Goal: Task Accomplishment & Management: Manage account settings

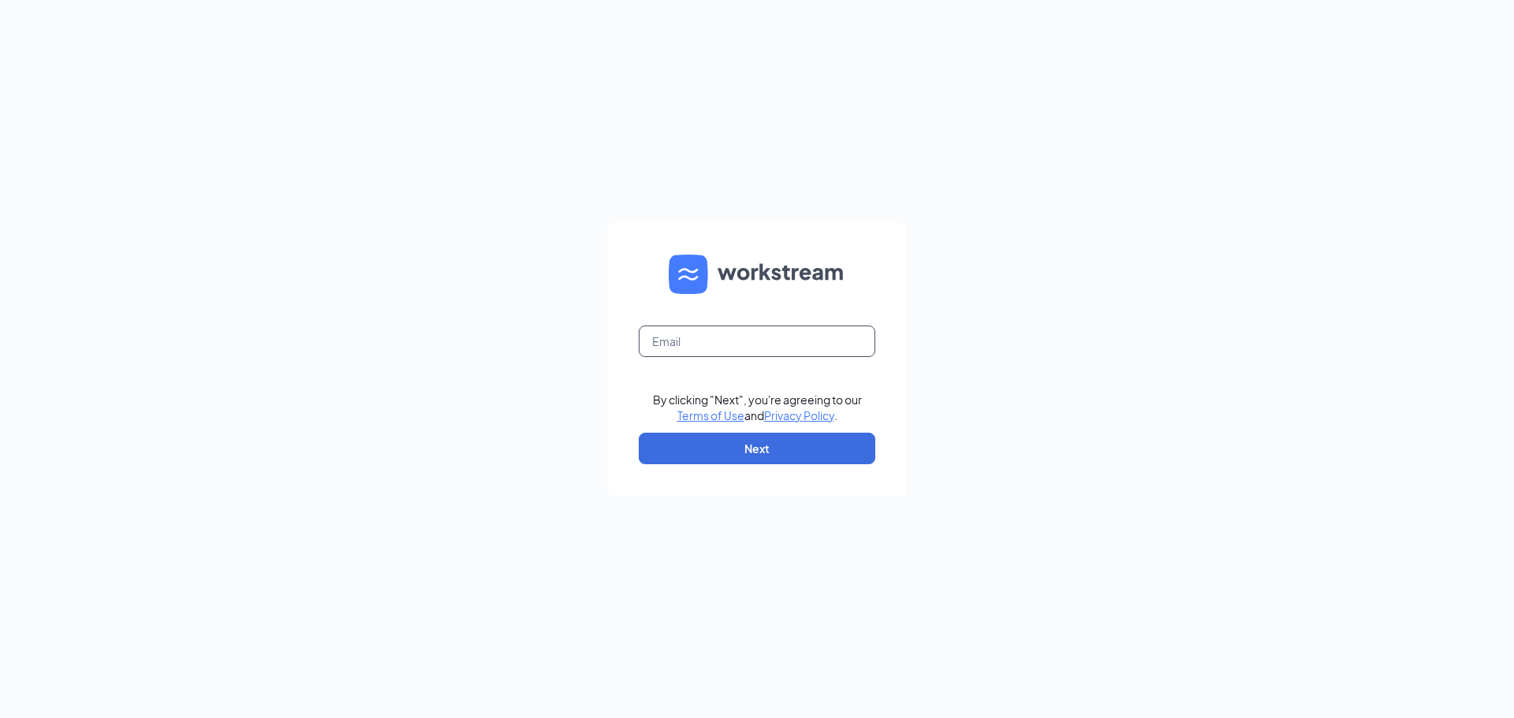
click at [725, 353] on input "text" at bounding box center [757, 342] width 237 height 32
type input "[EMAIL_ADDRESS][DOMAIN_NAME]"
click at [732, 457] on button "Next" at bounding box center [757, 449] width 237 height 32
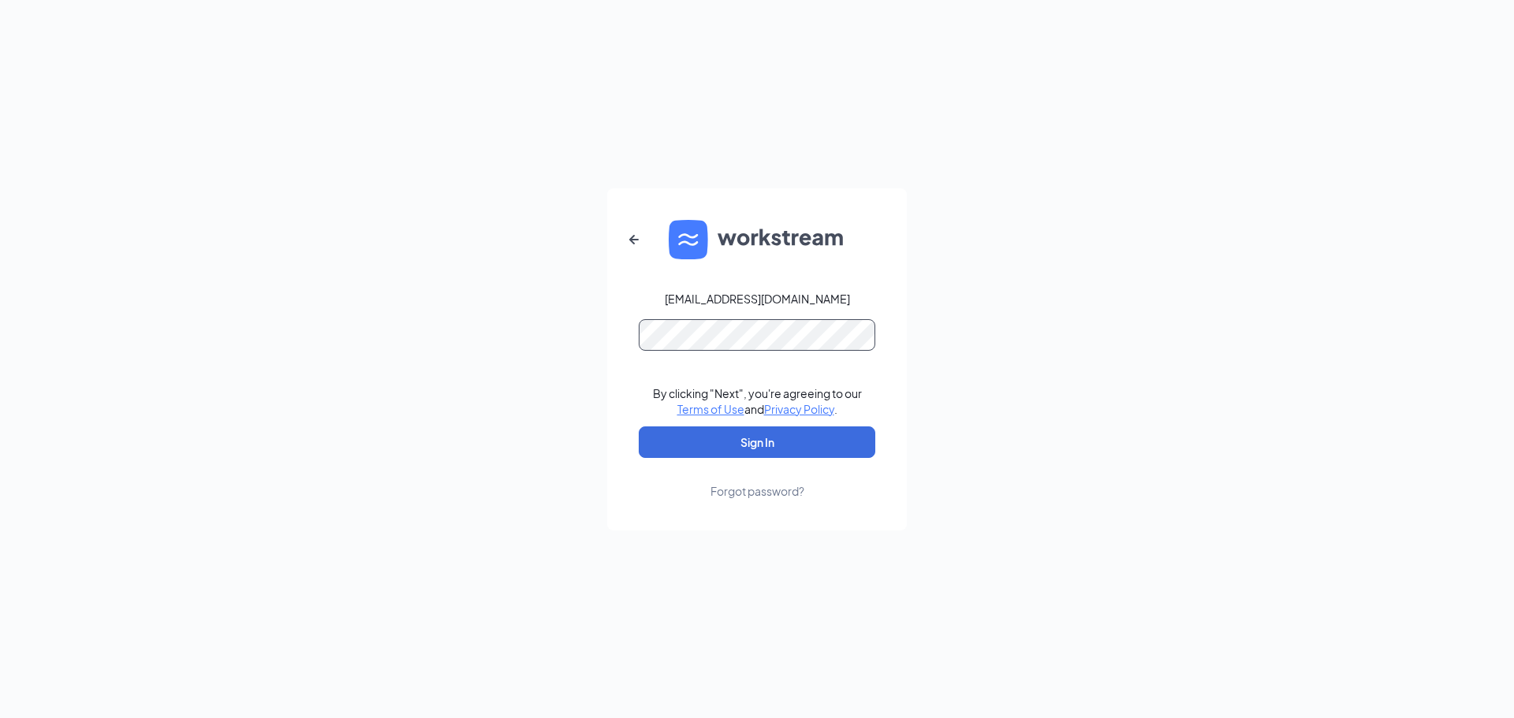
click at [639, 427] on button "Sign In" at bounding box center [757, 443] width 237 height 32
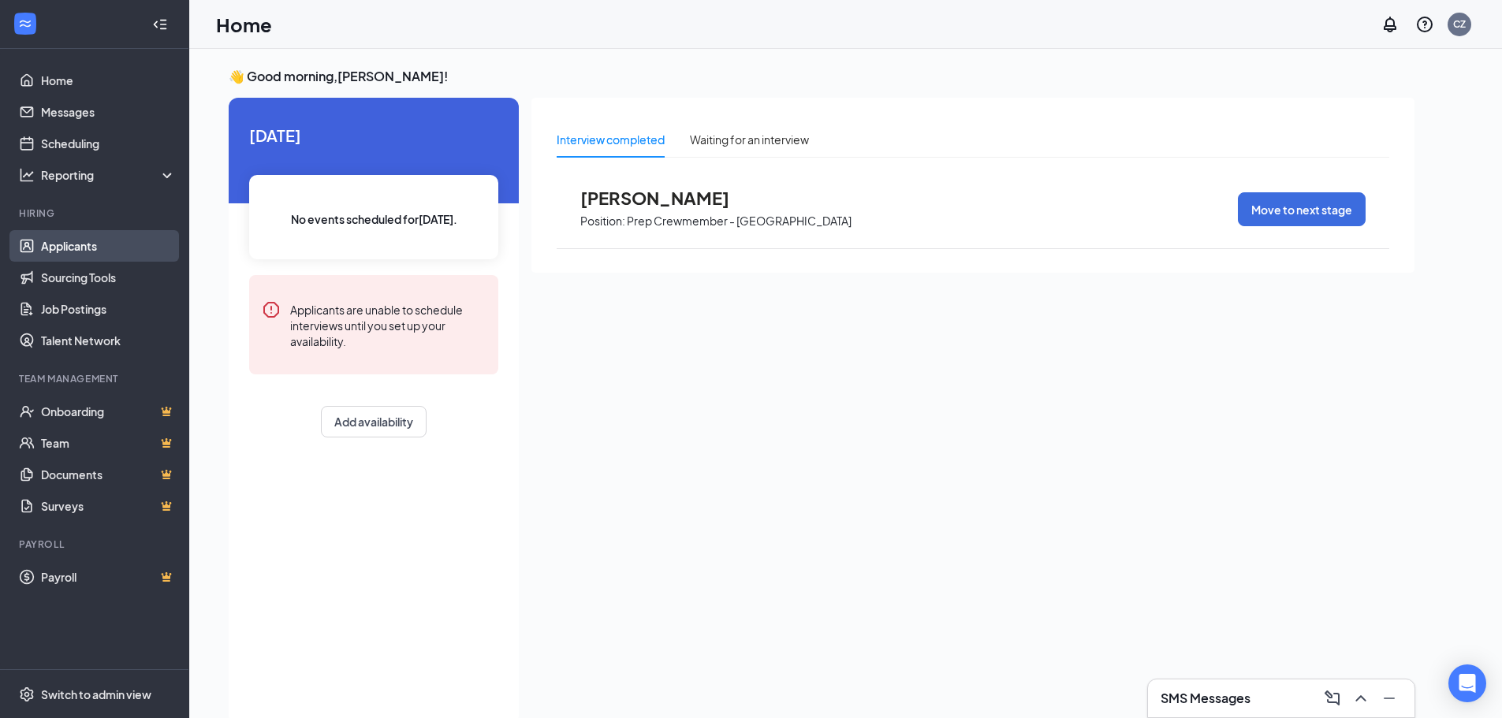
click at [90, 253] on link "Applicants" at bounding box center [108, 246] width 135 height 32
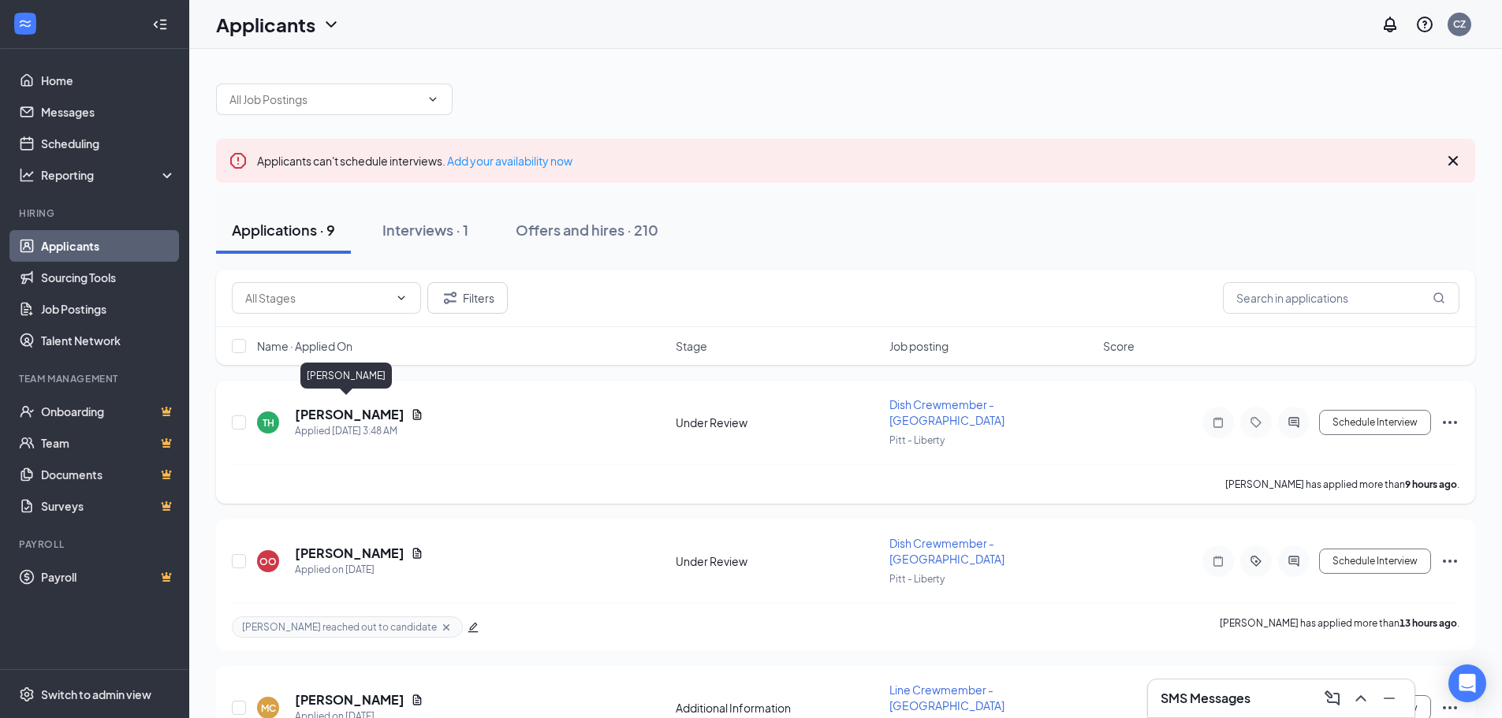
click at [357, 413] on h5 "[PERSON_NAME]" at bounding box center [350, 414] width 110 height 17
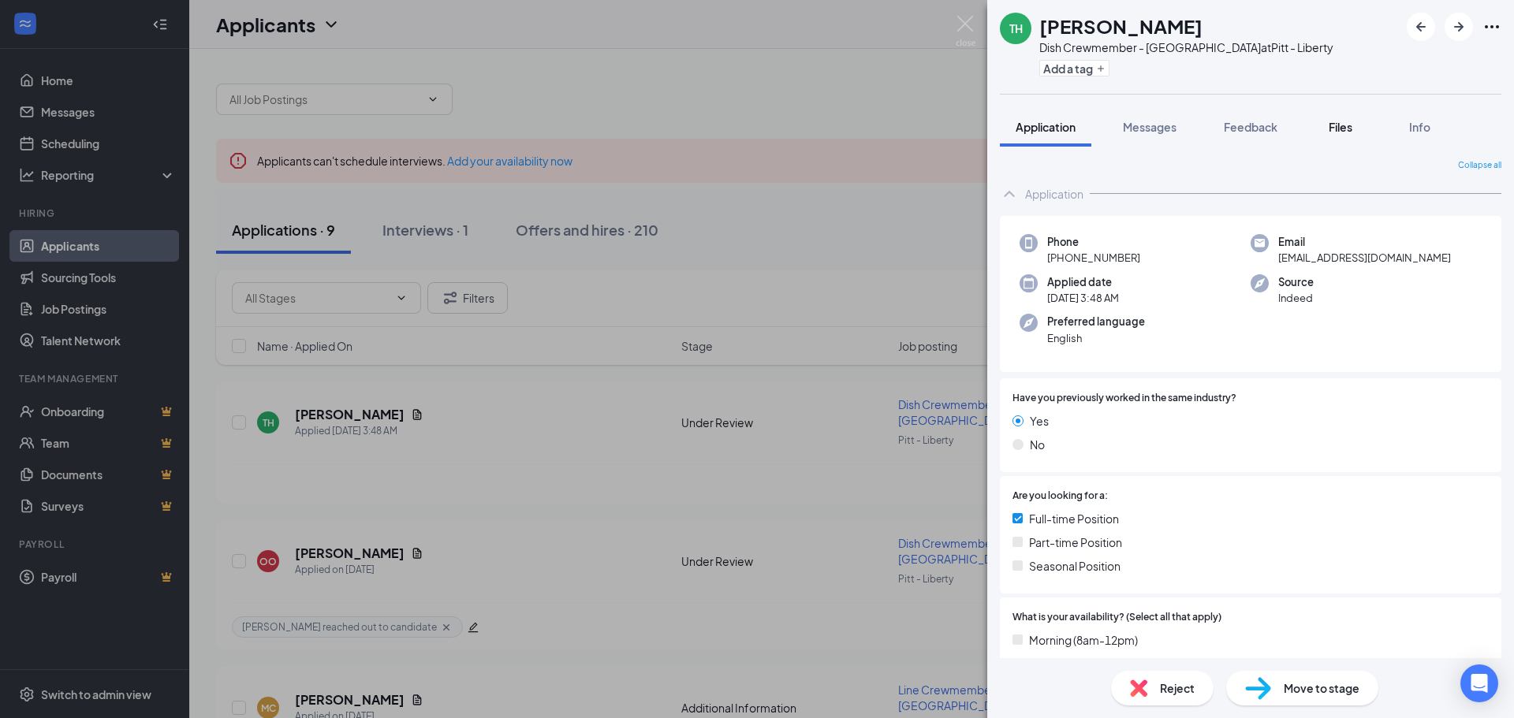
click at [1344, 127] on span "Files" at bounding box center [1341, 127] width 24 height 14
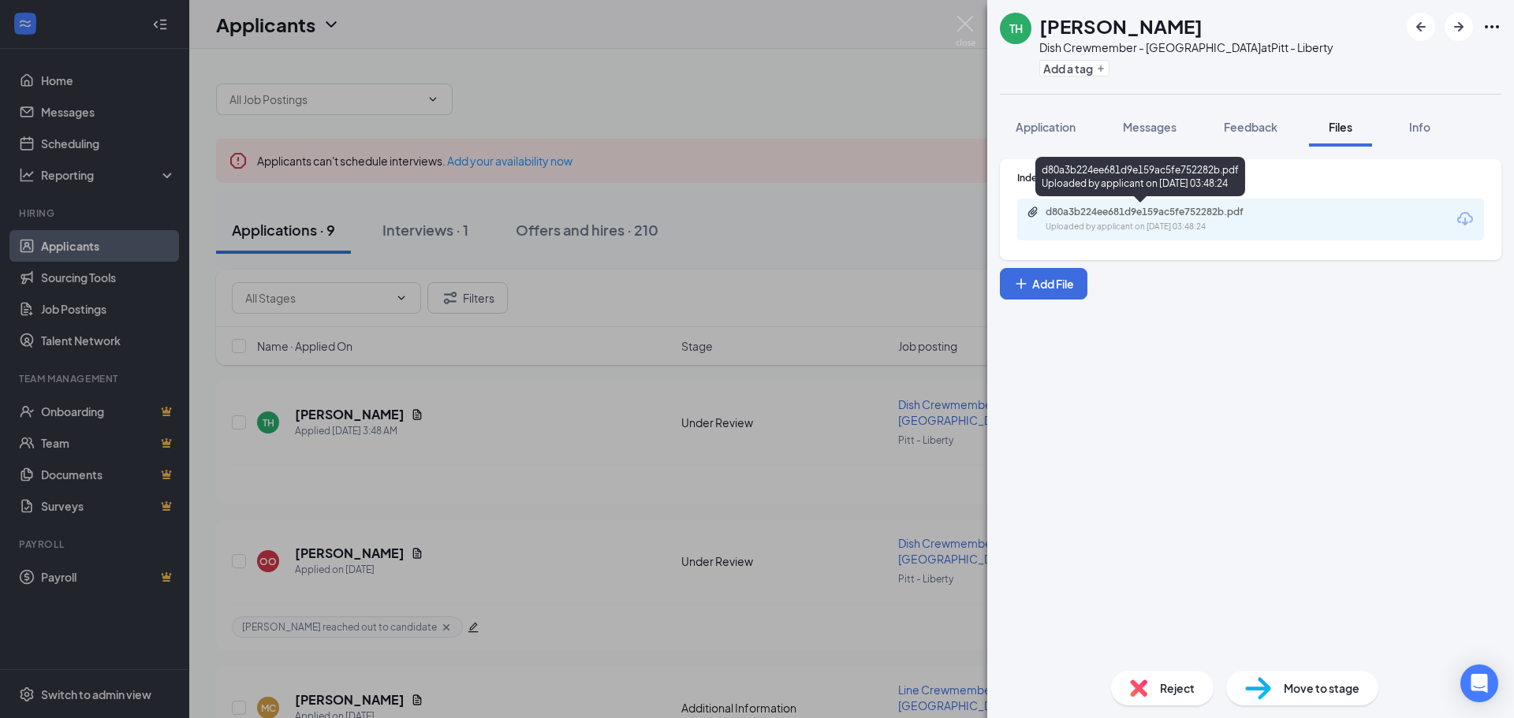
click at [1176, 214] on div "d80a3b224ee681d9e159ac5fe752282b.pdf" at bounding box center [1156, 212] width 221 height 13
click at [1157, 679] on div "Reject" at bounding box center [1162, 688] width 103 height 35
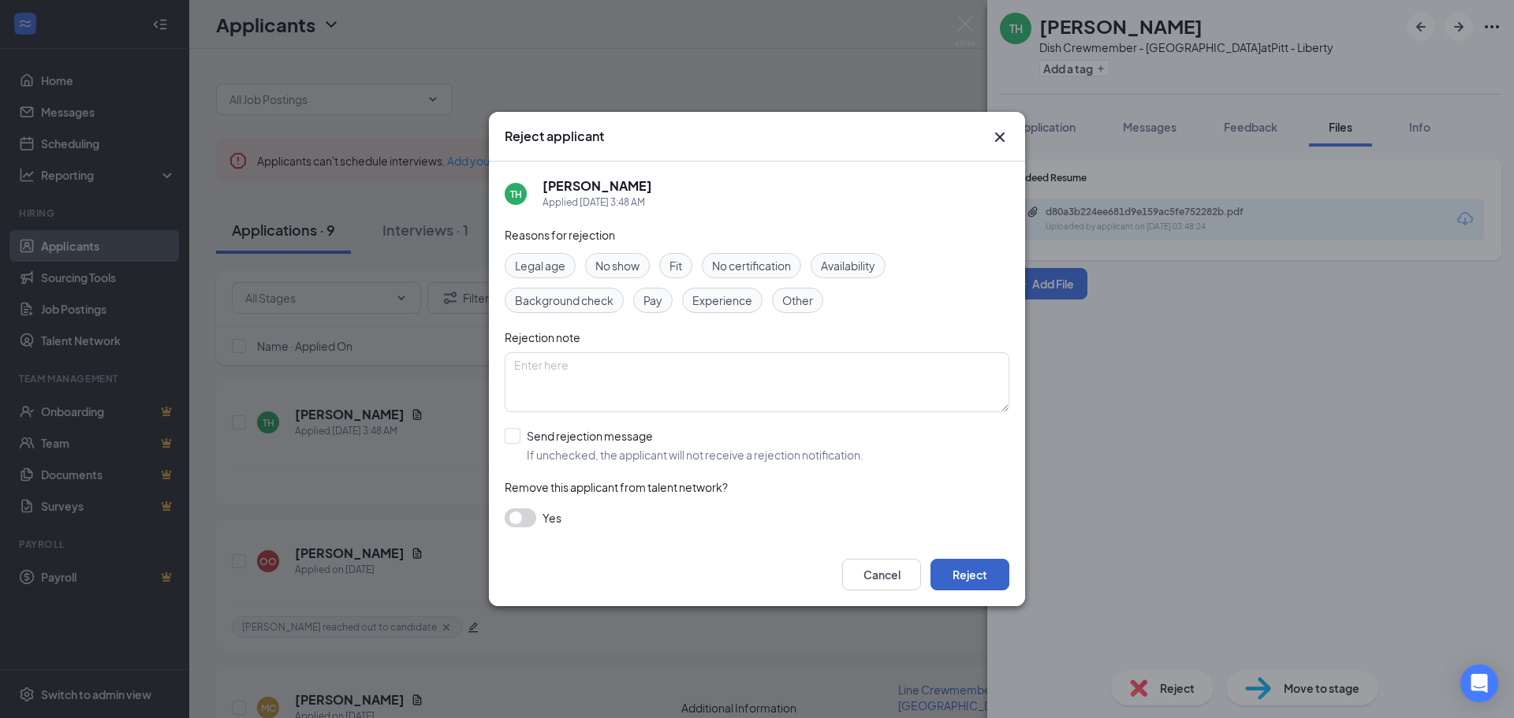
click at [968, 567] on button "Reject" at bounding box center [969, 575] width 79 height 32
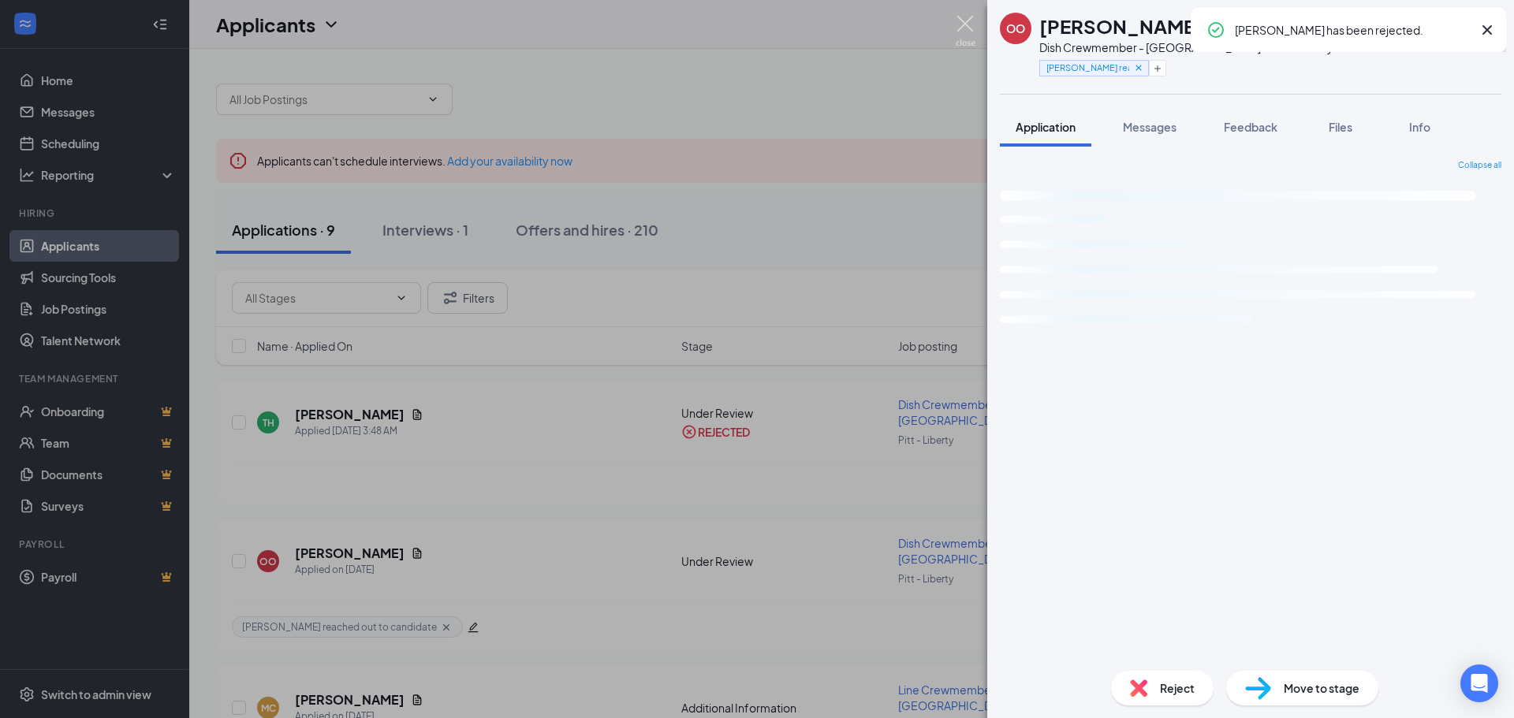
click at [969, 17] on img at bounding box center [966, 31] width 20 height 31
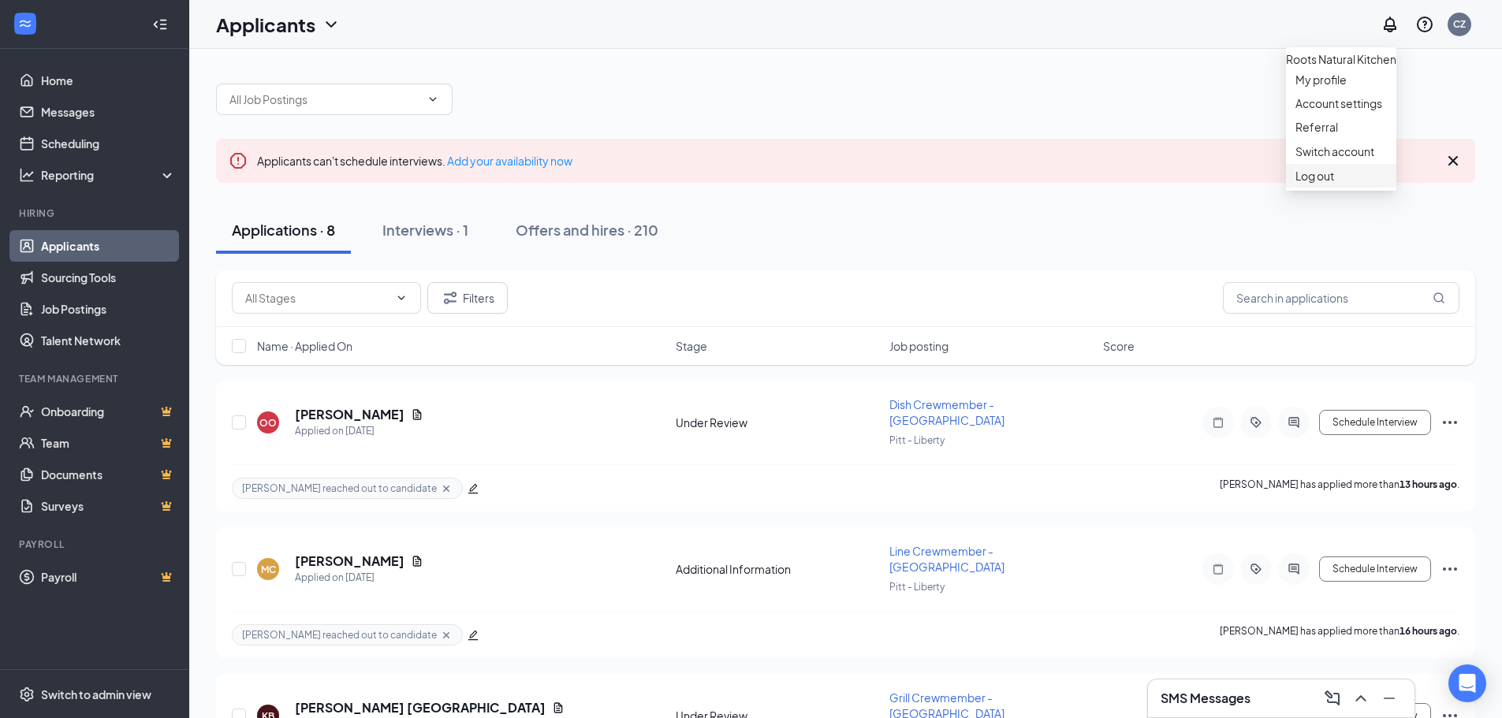
click at [1377, 184] on div "Log out" at bounding box center [1341, 176] width 91 height 16
